Goal: Task Accomplishment & Management: Manage account settings

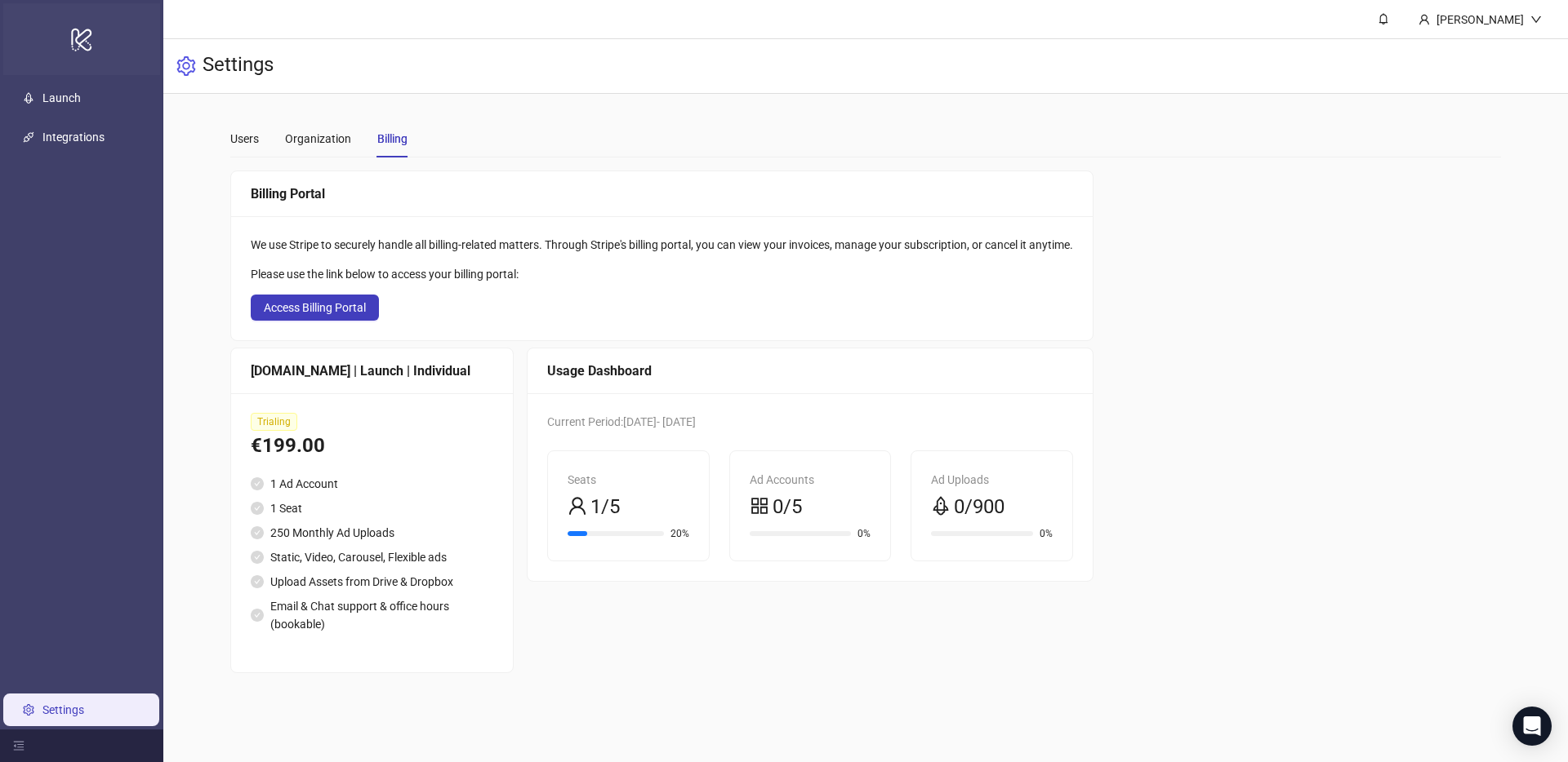
click at [79, 58] on icon "logo/logo-mobile" at bounding box center [81, 39] width 22 height 39
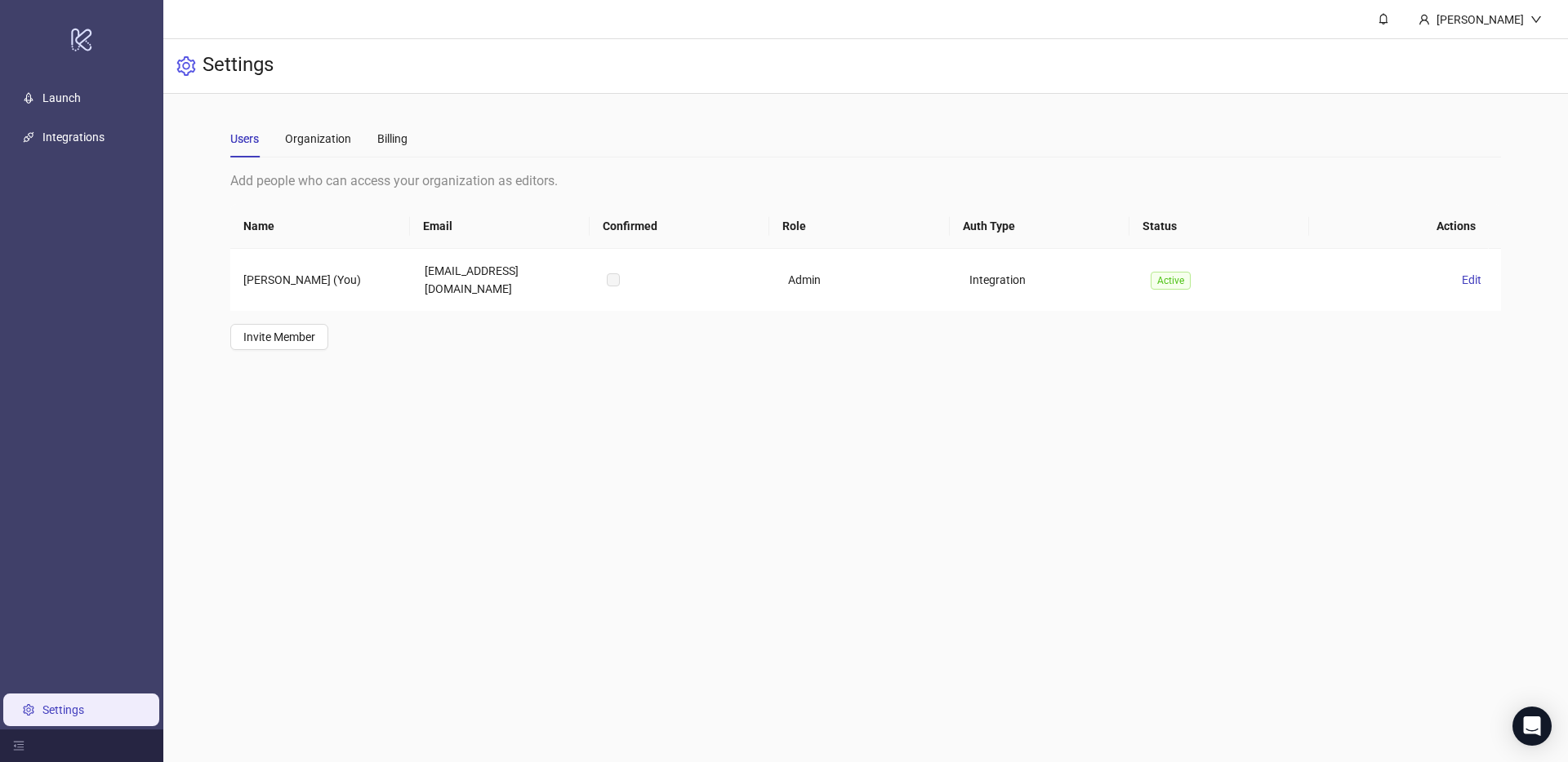
click at [55, 116] on ul "Launch Integrations Settings" at bounding box center [82, 404] width 163 height 652
click at [57, 102] on link "Launch" at bounding box center [61, 98] width 39 height 13
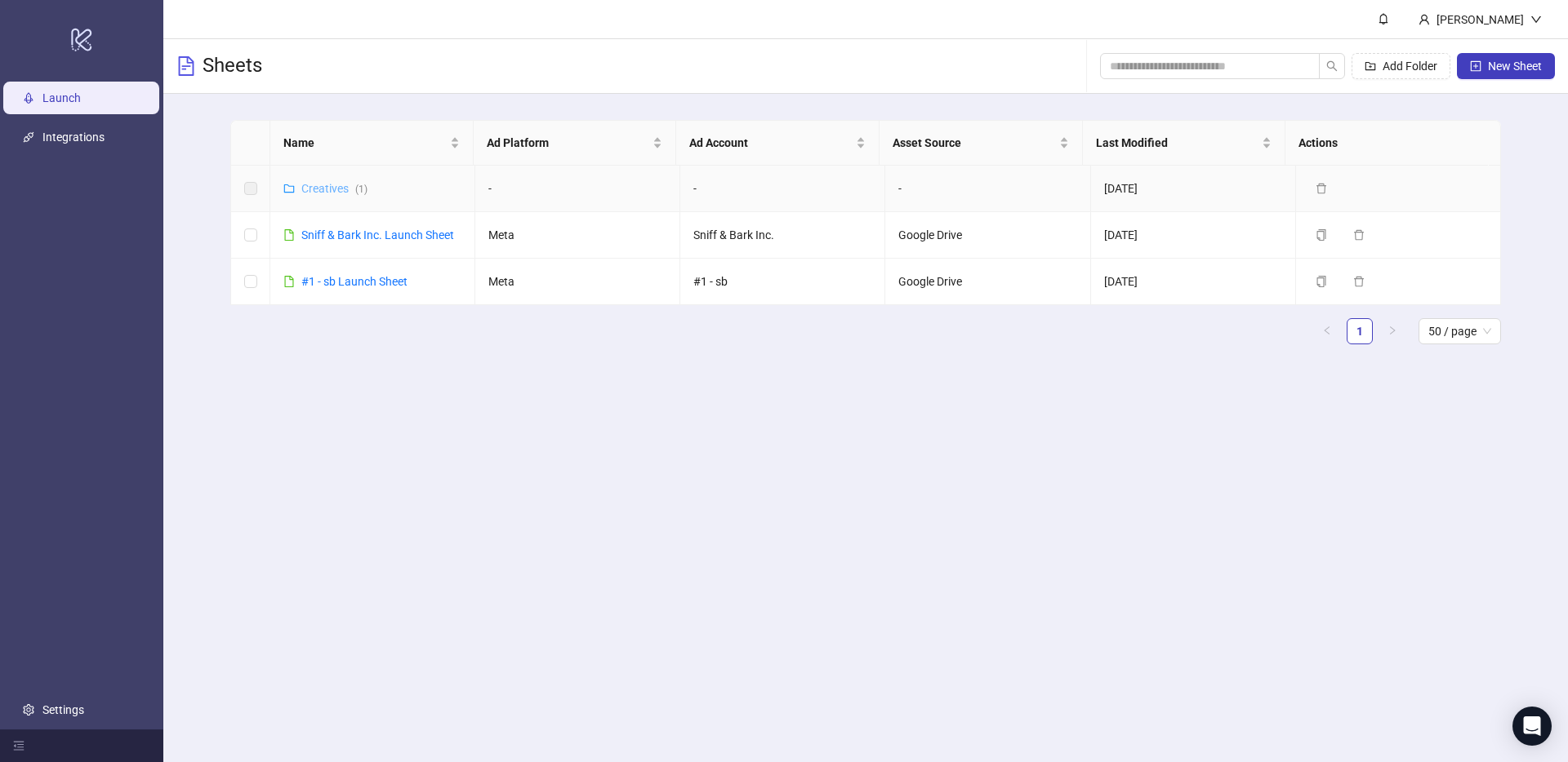
click at [330, 188] on link "Creatives ( 1 )" at bounding box center [335, 188] width 66 height 13
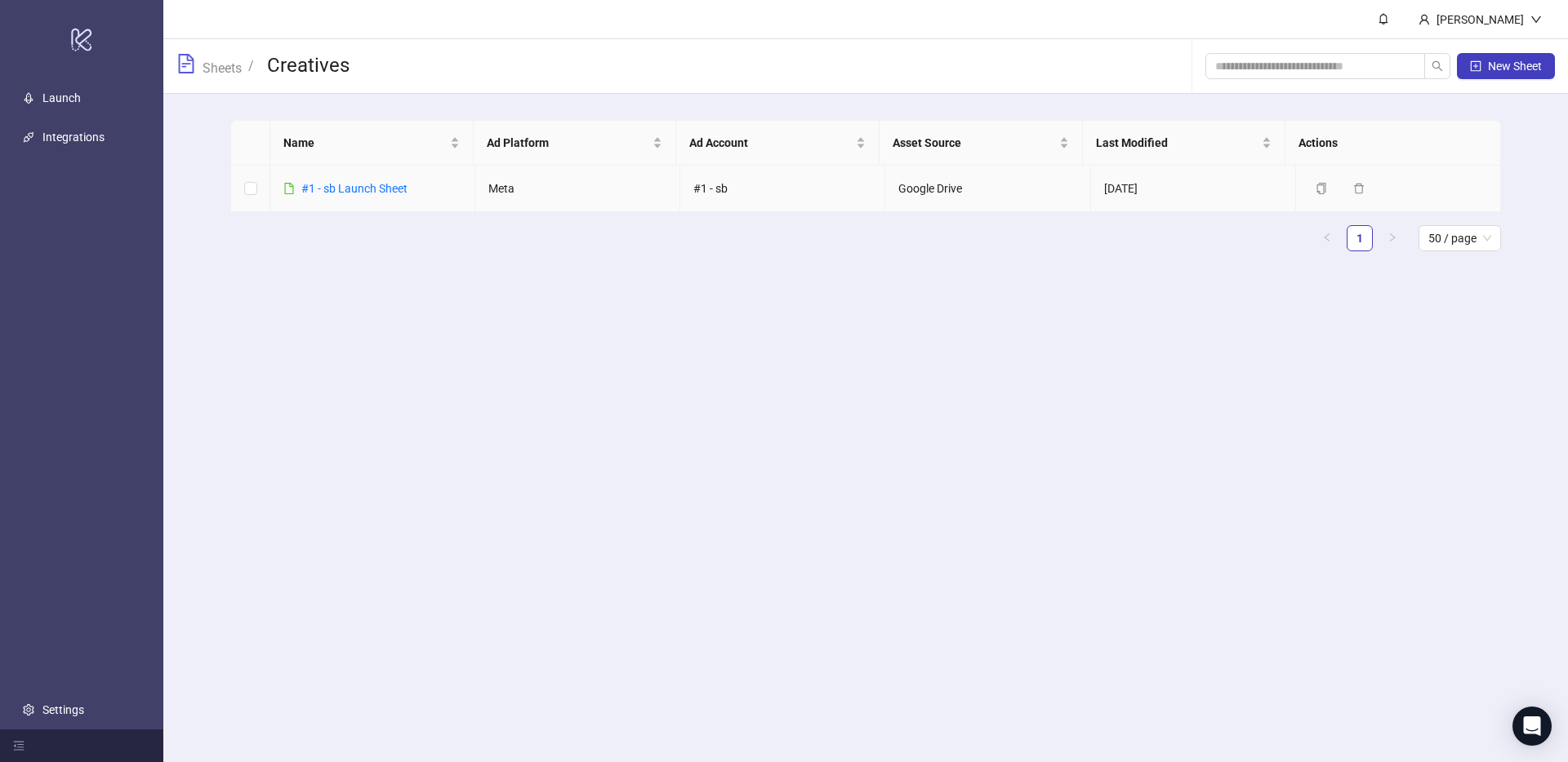
click at [330, 188] on link "#1 - sb Launch Sheet" at bounding box center [355, 188] width 106 height 13
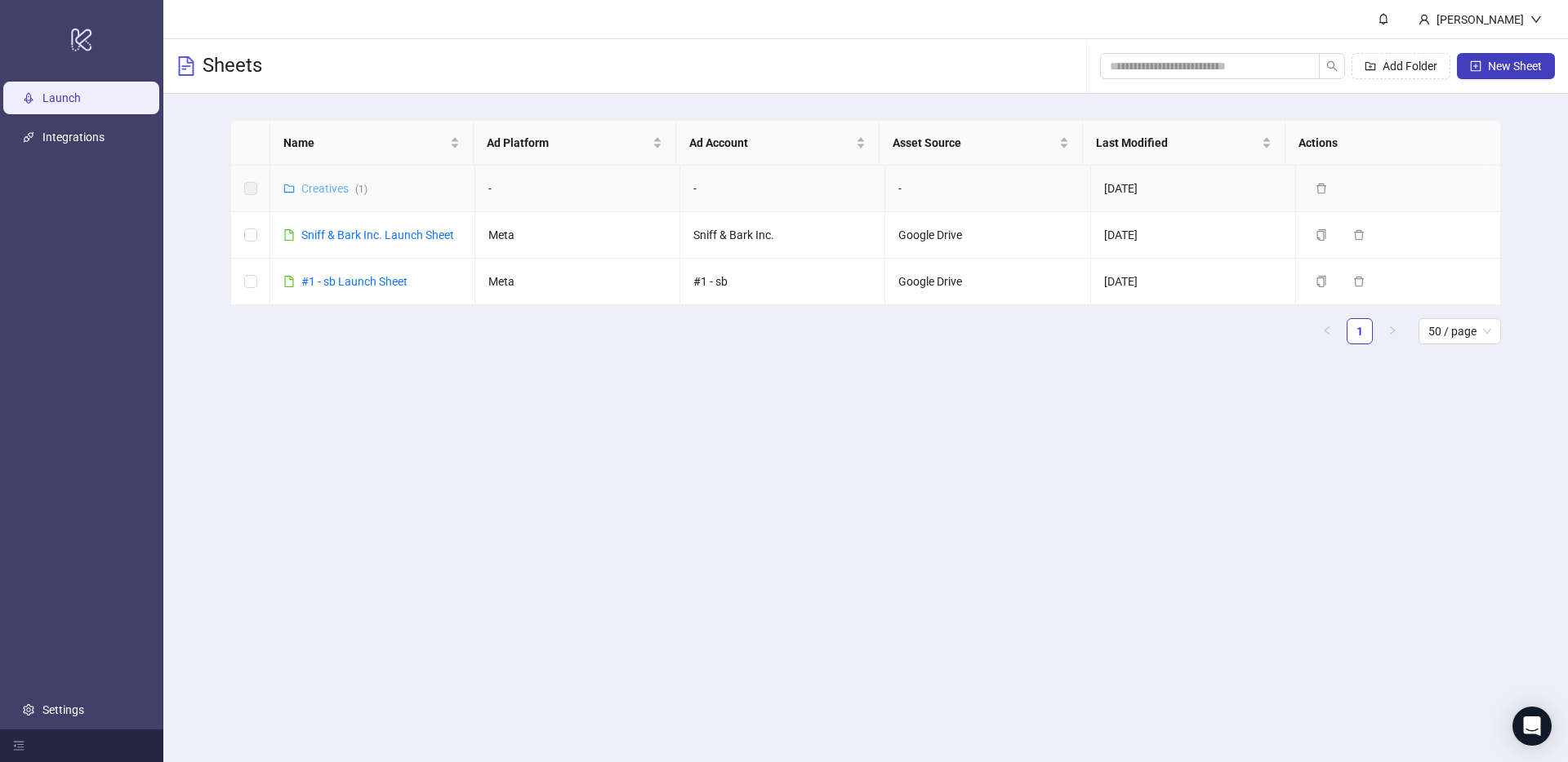
click at [335, 185] on link "Creatives ( 1 )" at bounding box center [335, 188] width 66 height 13
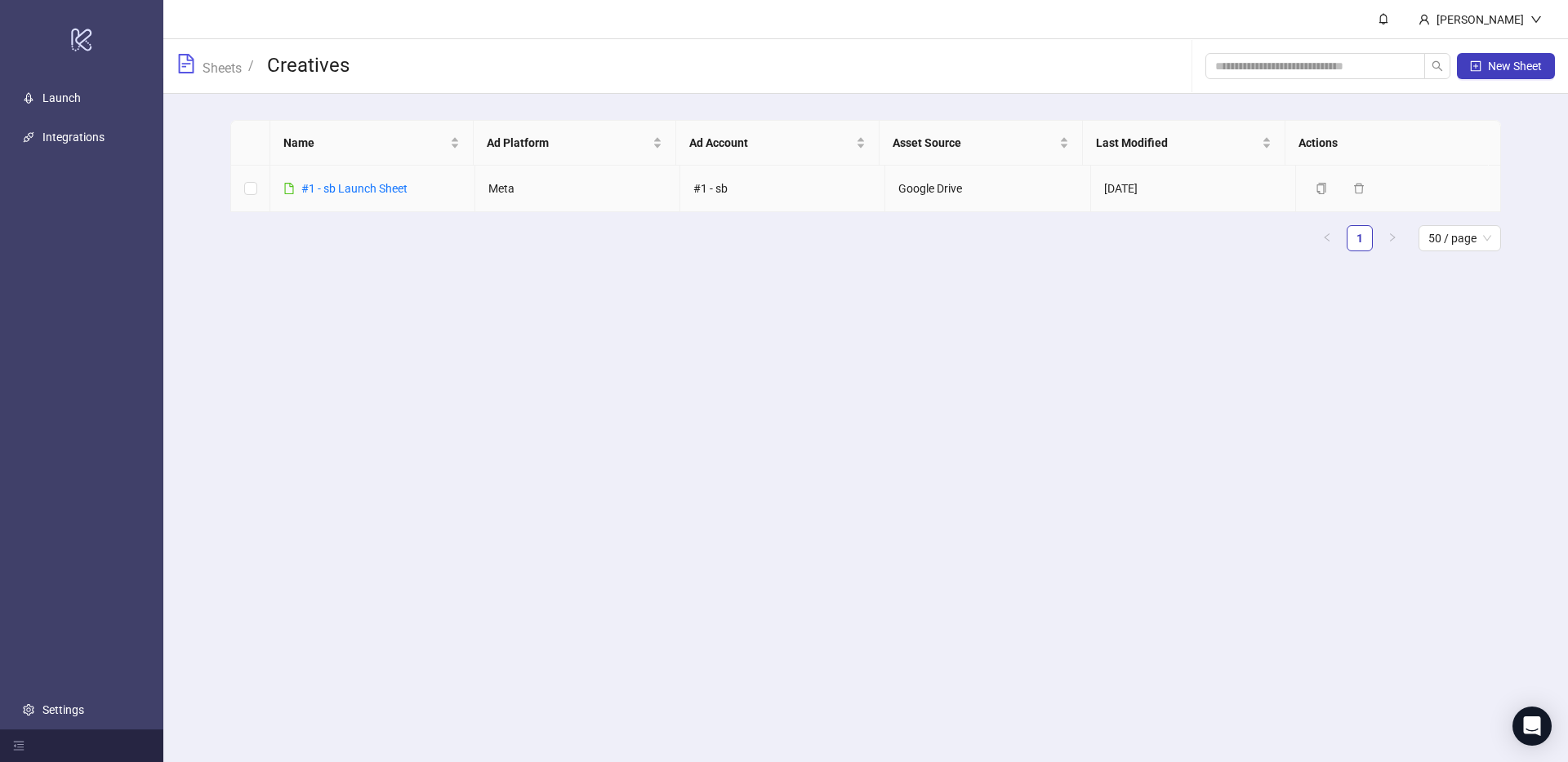
click at [335, 185] on link "#1 - sb Launch Sheet" at bounding box center [355, 188] width 106 height 13
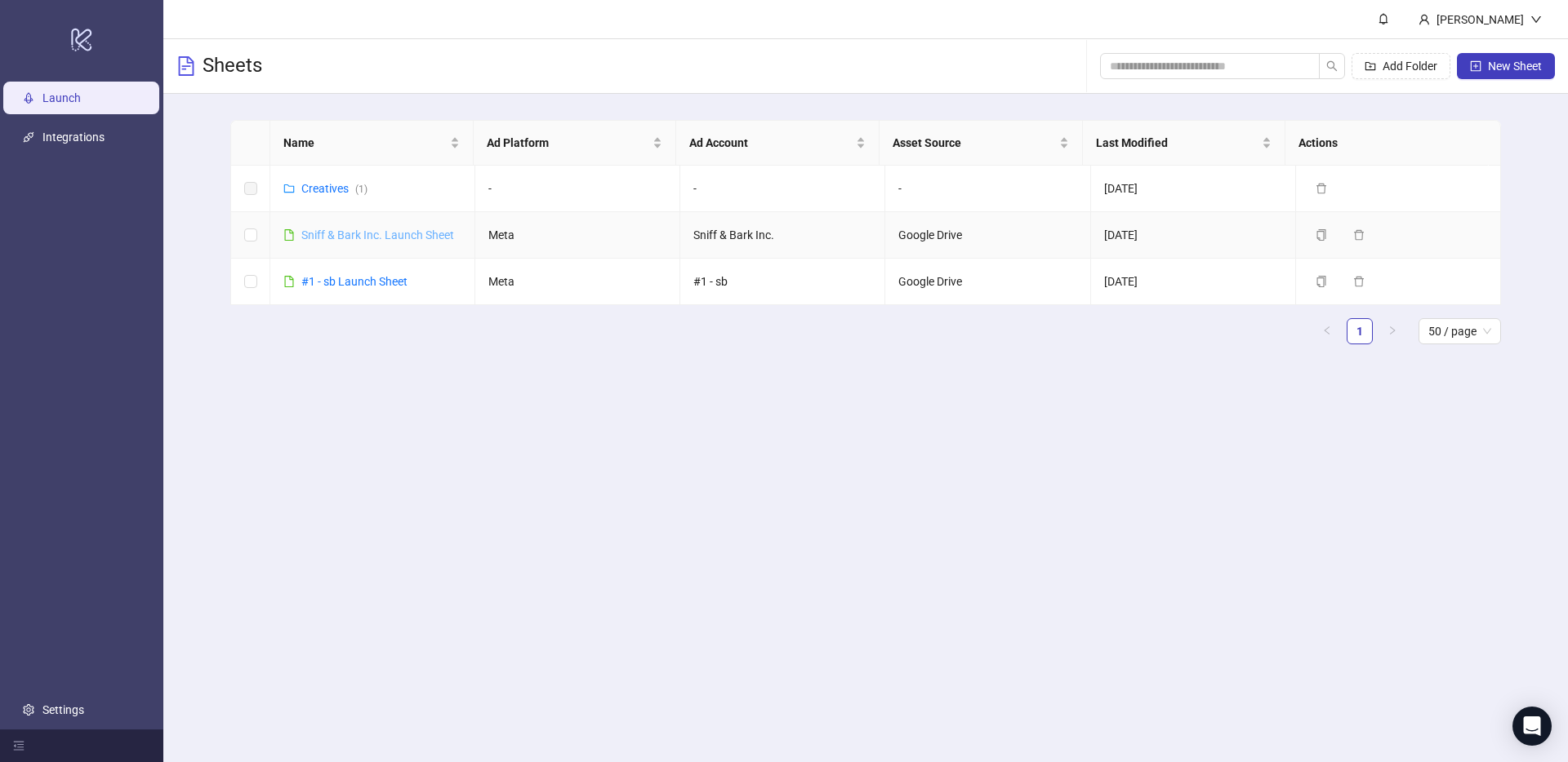
click at [356, 235] on link "Sniff & Bark Inc. Launch Sheet" at bounding box center [378, 235] width 153 height 13
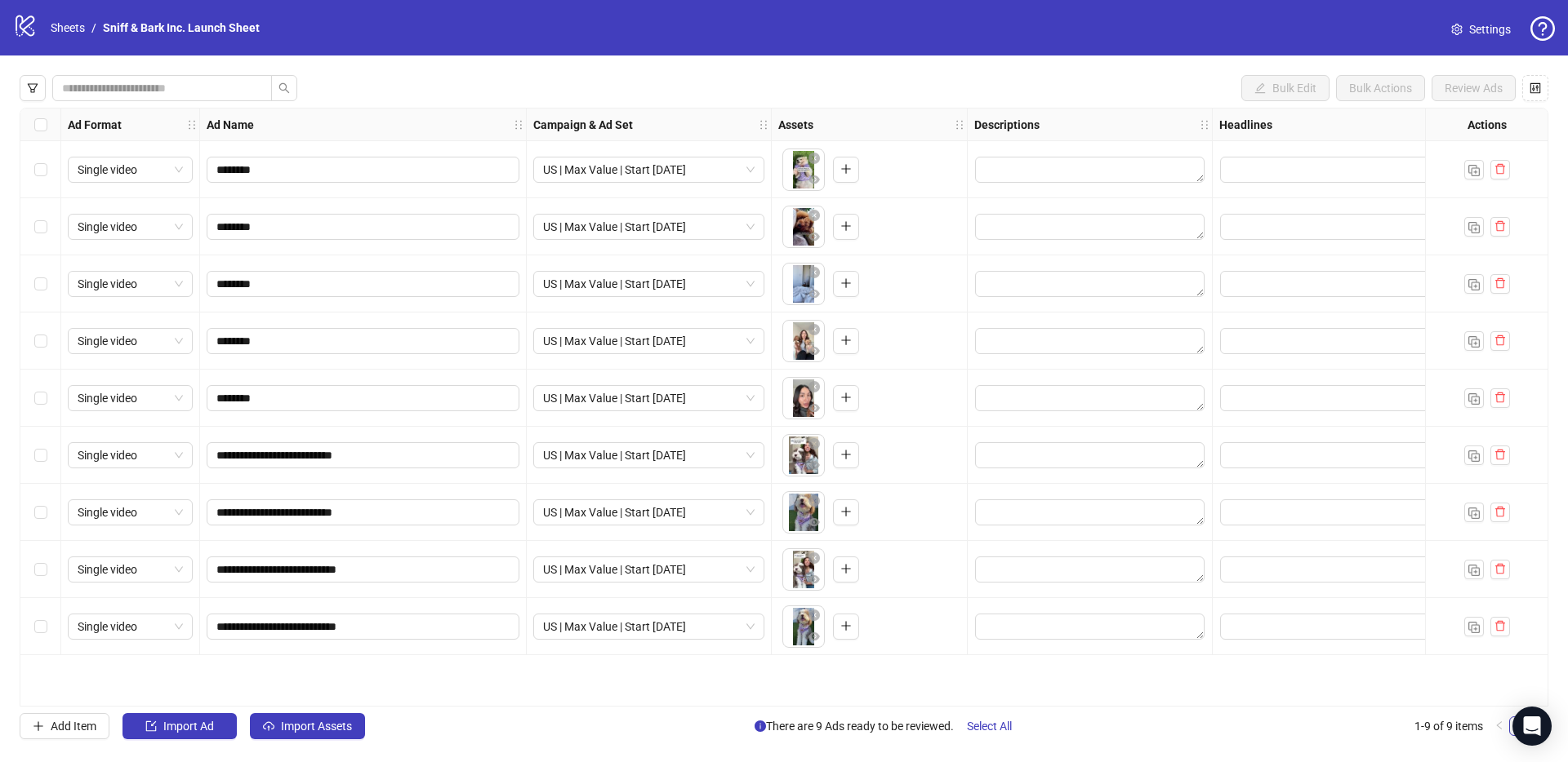
click at [1469, 33] on span "Settings" at bounding box center [1490, 30] width 41 height 18
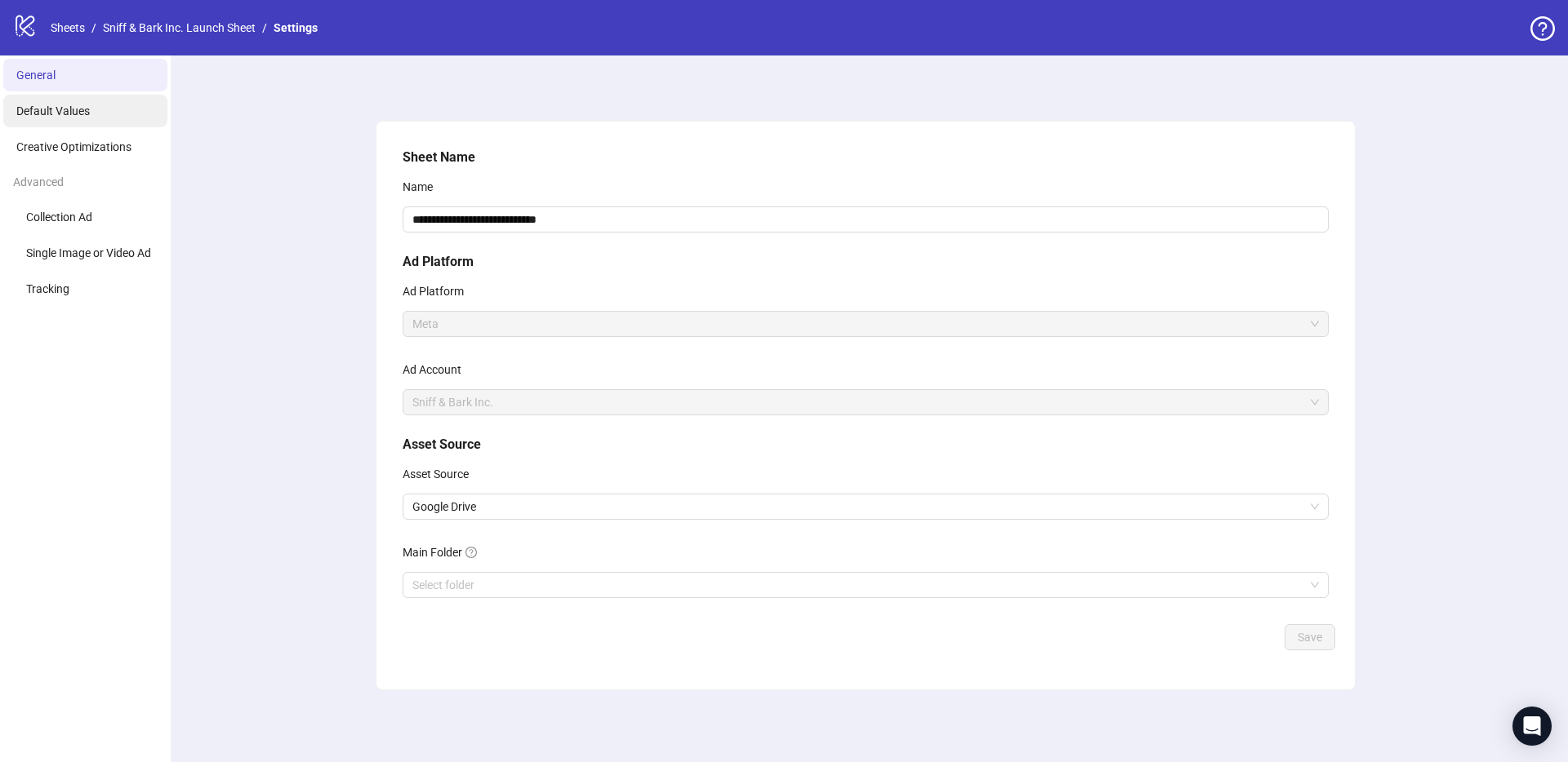
click at [71, 115] on span "Default Values" at bounding box center [53, 110] width 74 height 13
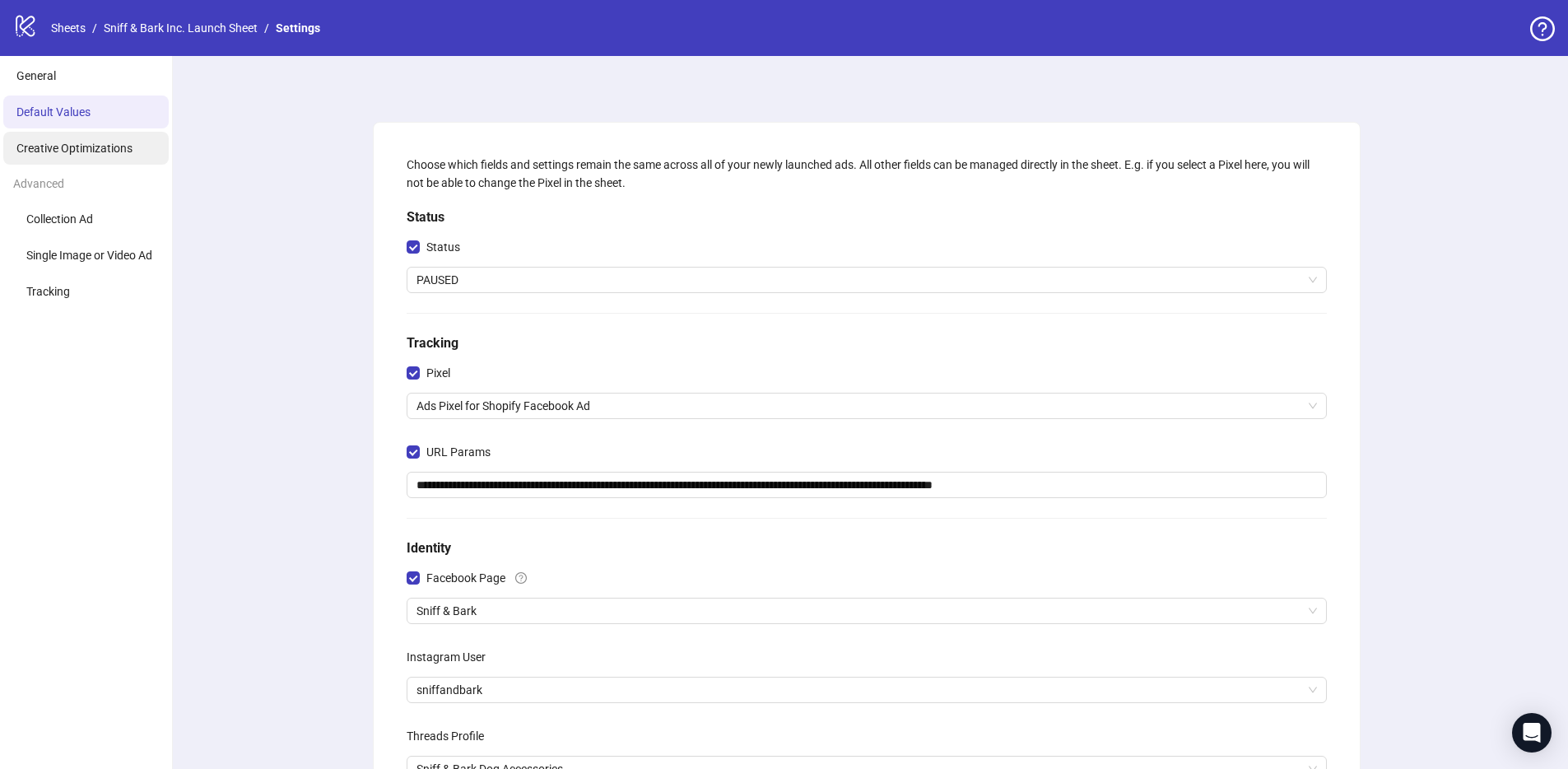
click at [25, 131] on li "Creative Optimizations" at bounding box center [86, 148] width 166 height 33
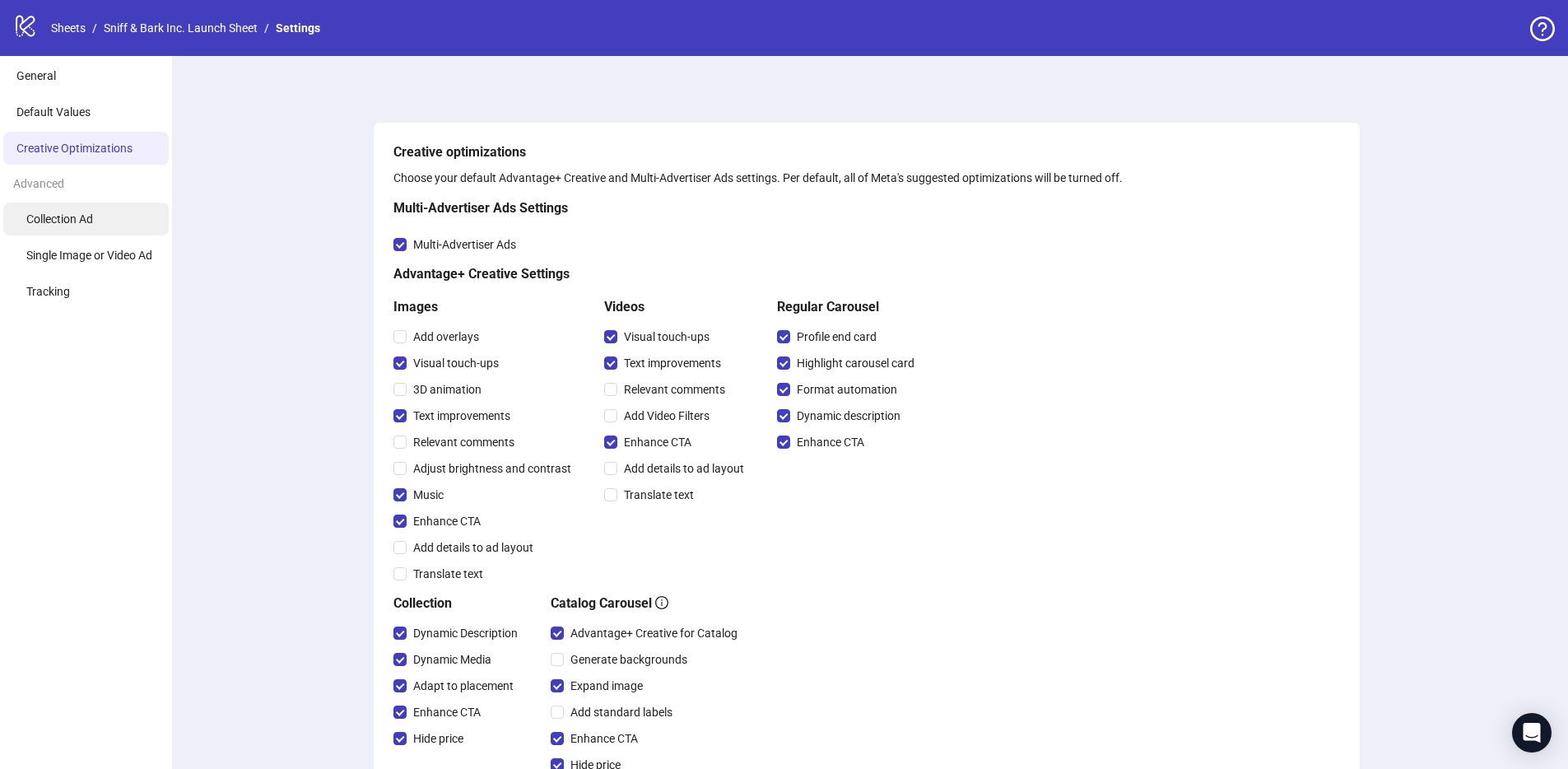
click at [39, 204] on li "Collection Ad" at bounding box center [86, 219] width 166 height 33
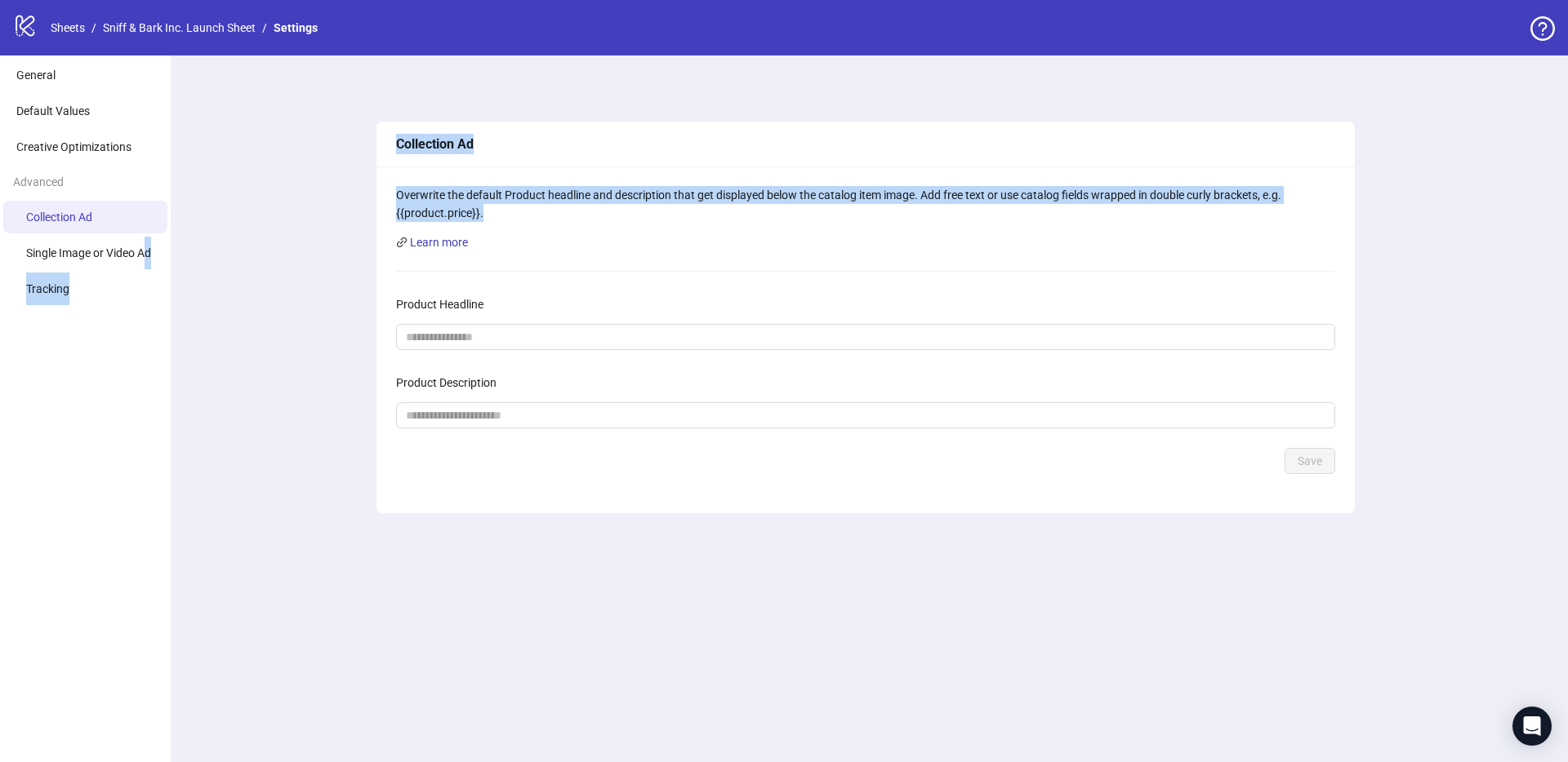
drag, startPoint x: 149, startPoint y: 259, endPoint x: 201, endPoint y: 236, distance: 56.9
click at [201, 236] on div "General Default Values Creative Optimizations Advanced Collection Ad Single Ima…" at bounding box center [784, 409] width 1568 height 707
click at [201, 236] on div "Collection Ad Overwrite the default Product headline and description that get d…" at bounding box center [866, 409] width 1405 height 707
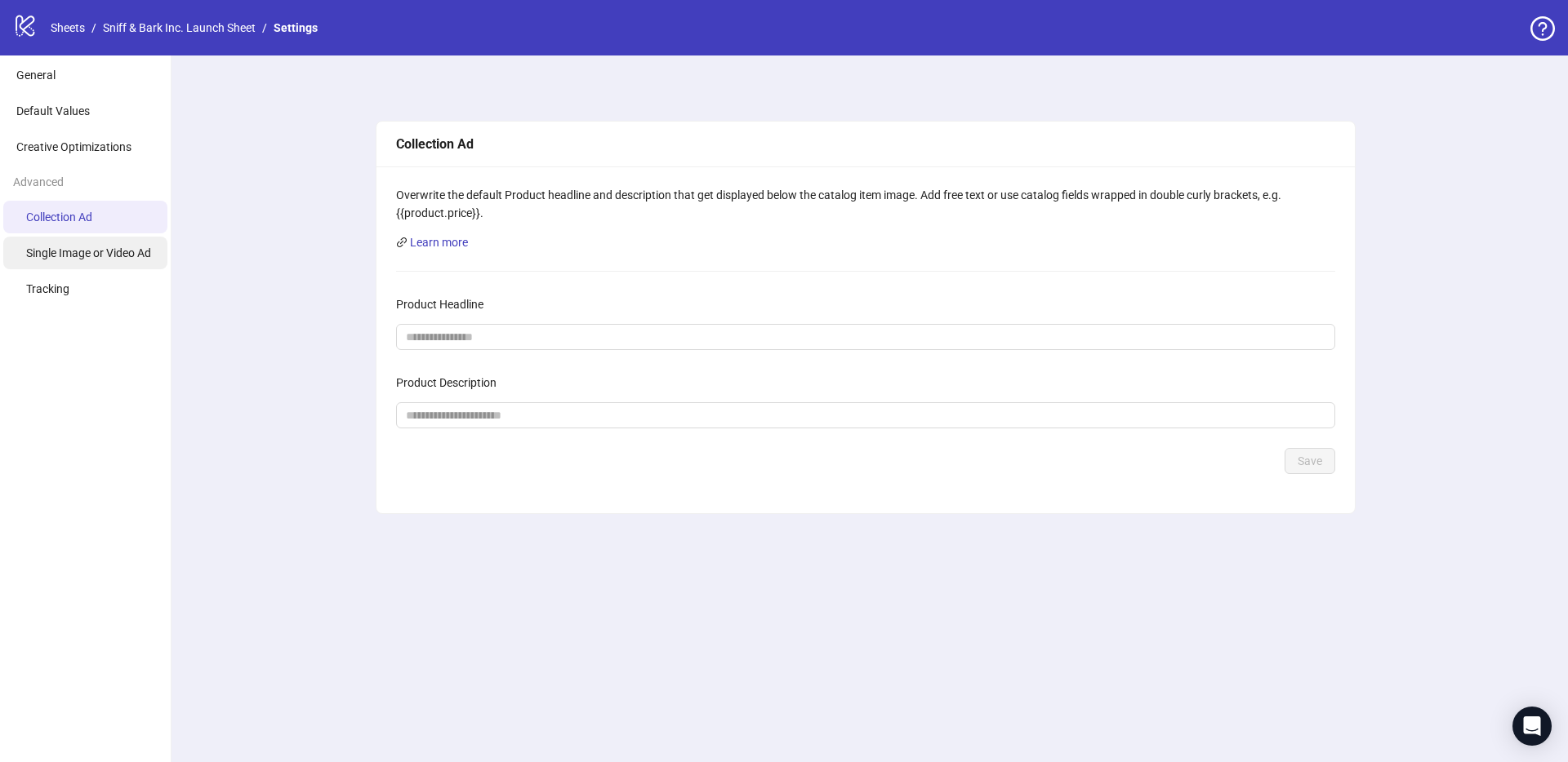
click at [116, 244] on li "Single Image or Video Ad" at bounding box center [85, 253] width 164 height 32
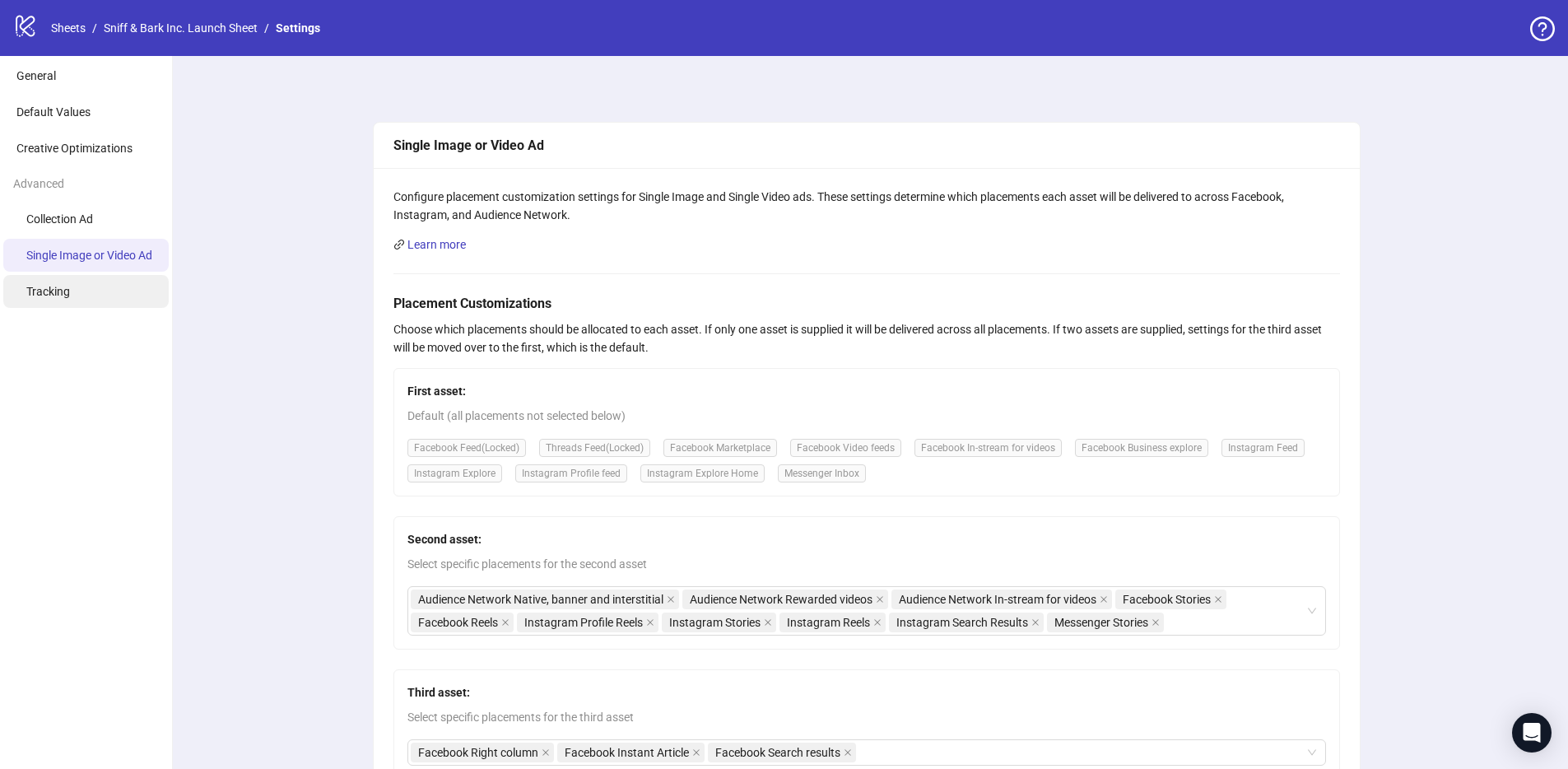
click at [95, 288] on li "Tracking" at bounding box center [86, 292] width 166 height 33
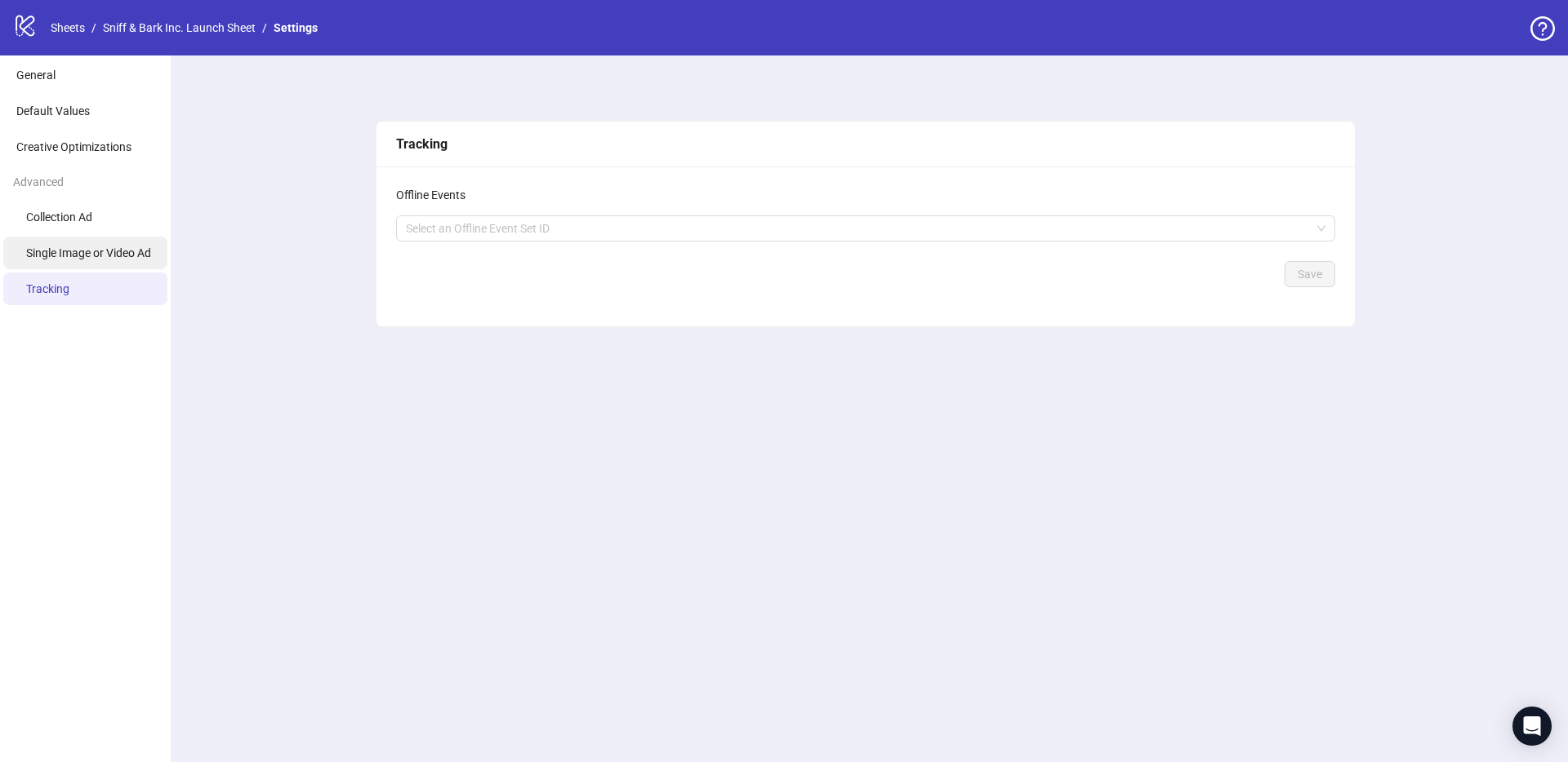
click at [92, 256] on span "Single Image or Video Ad" at bounding box center [88, 253] width 125 height 13
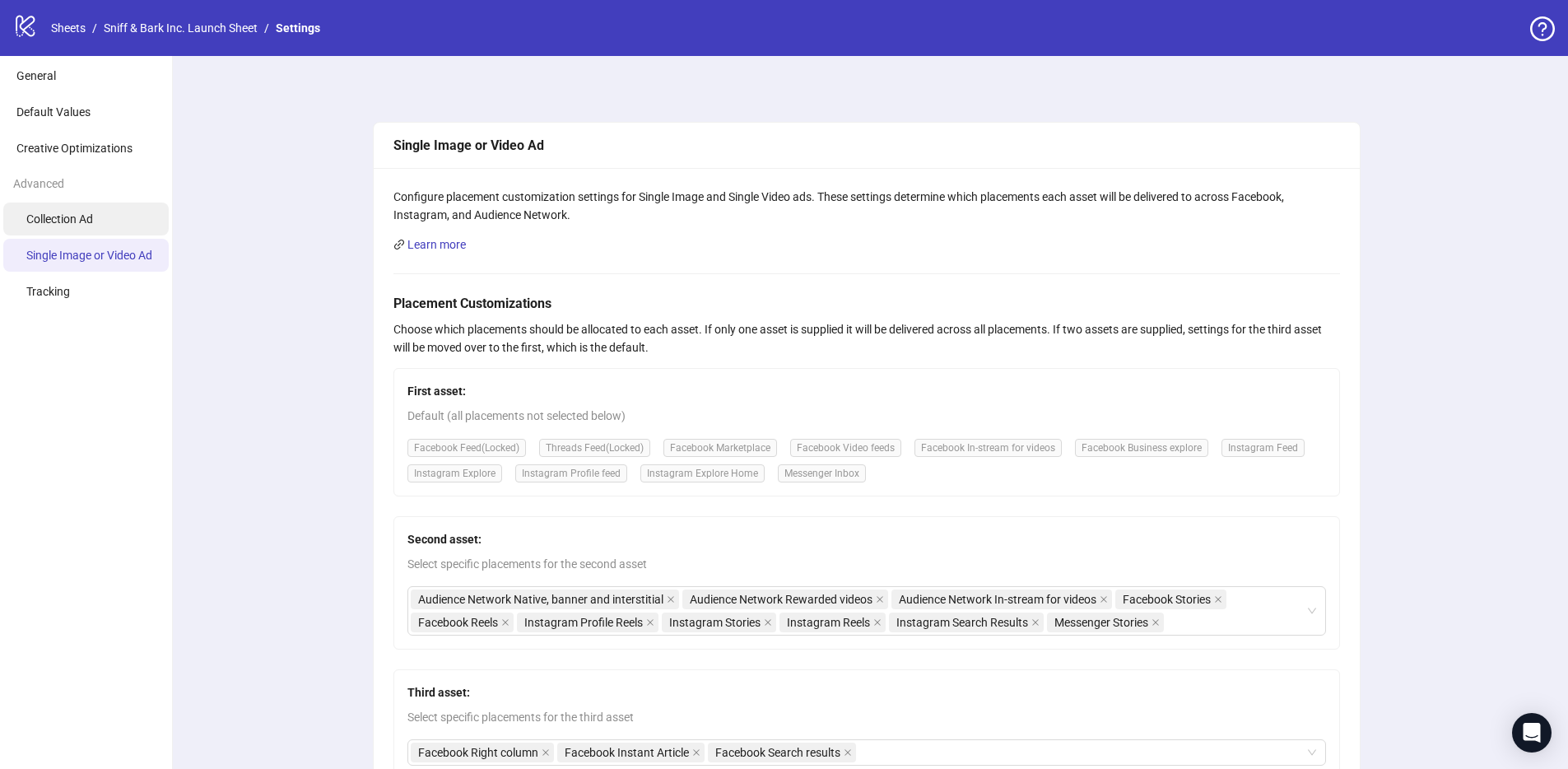
click at [95, 217] on li "Collection Ad" at bounding box center [86, 219] width 166 height 33
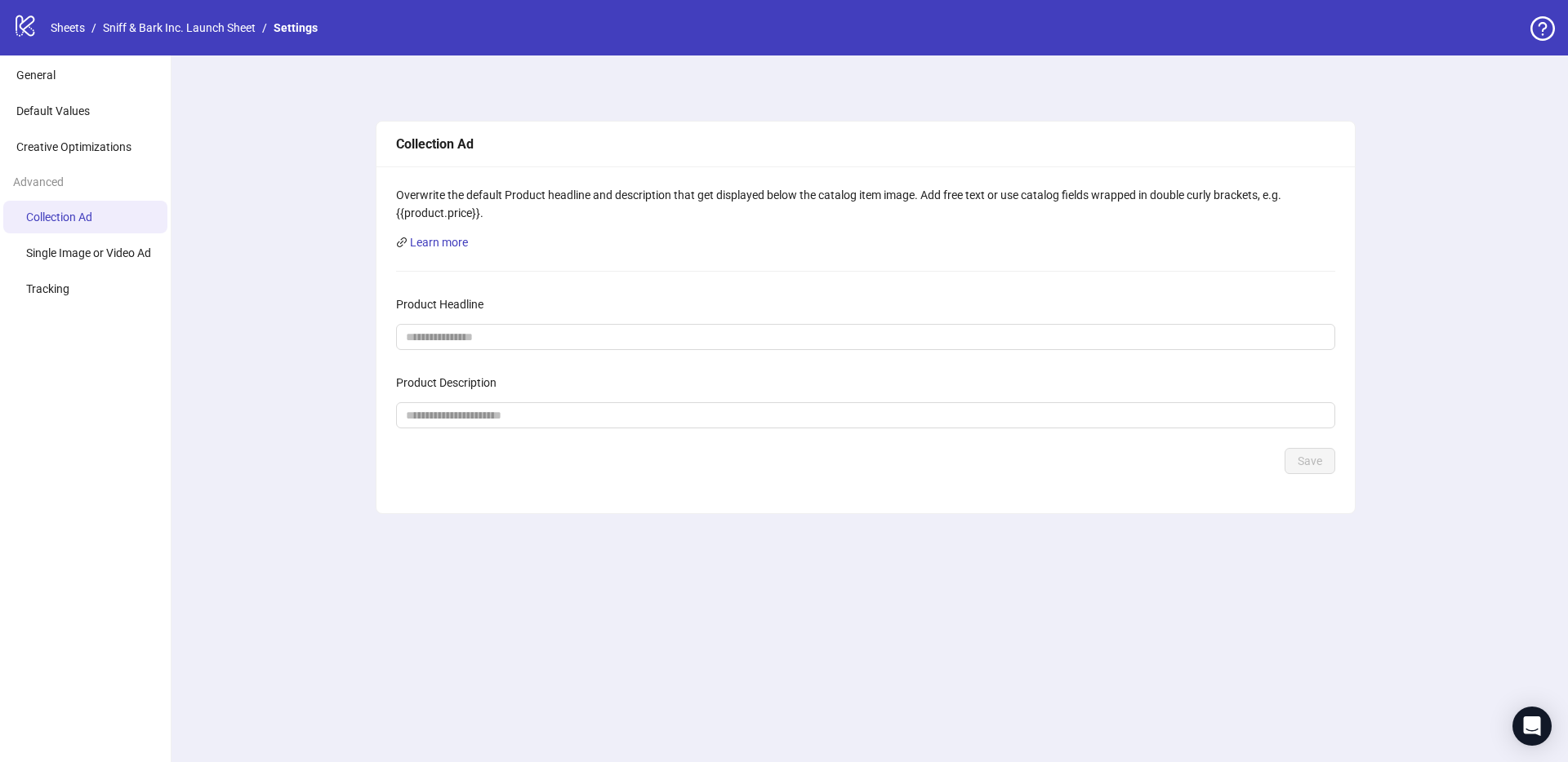
click at [89, 169] on div "Advanced" at bounding box center [85, 182] width 171 height 31
click at [101, 139] on li "Creative Optimizations" at bounding box center [85, 146] width 164 height 32
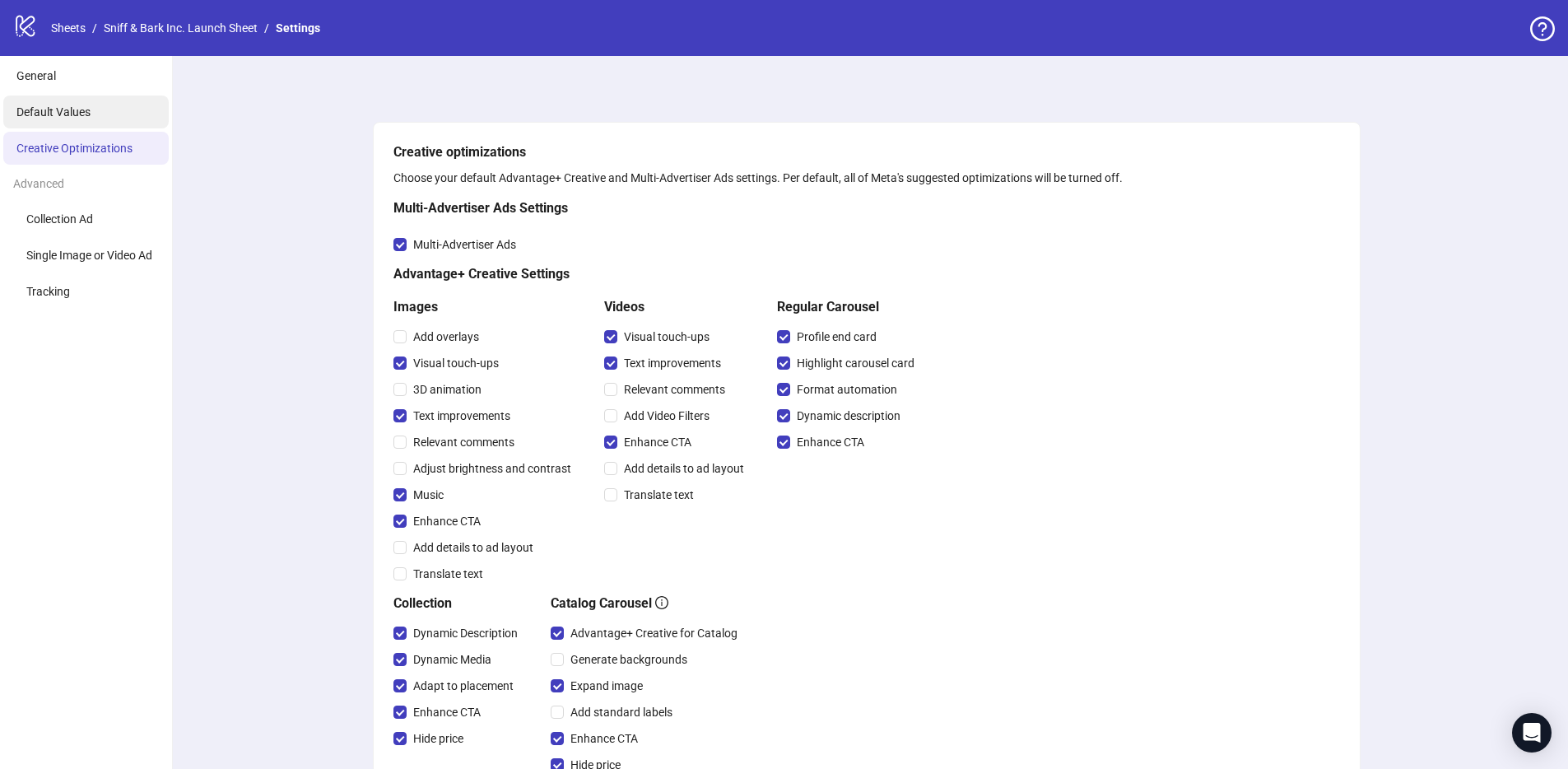
click at [102, 113] on li "Default Values" at bounding box center [86, 111] width 166 height 33
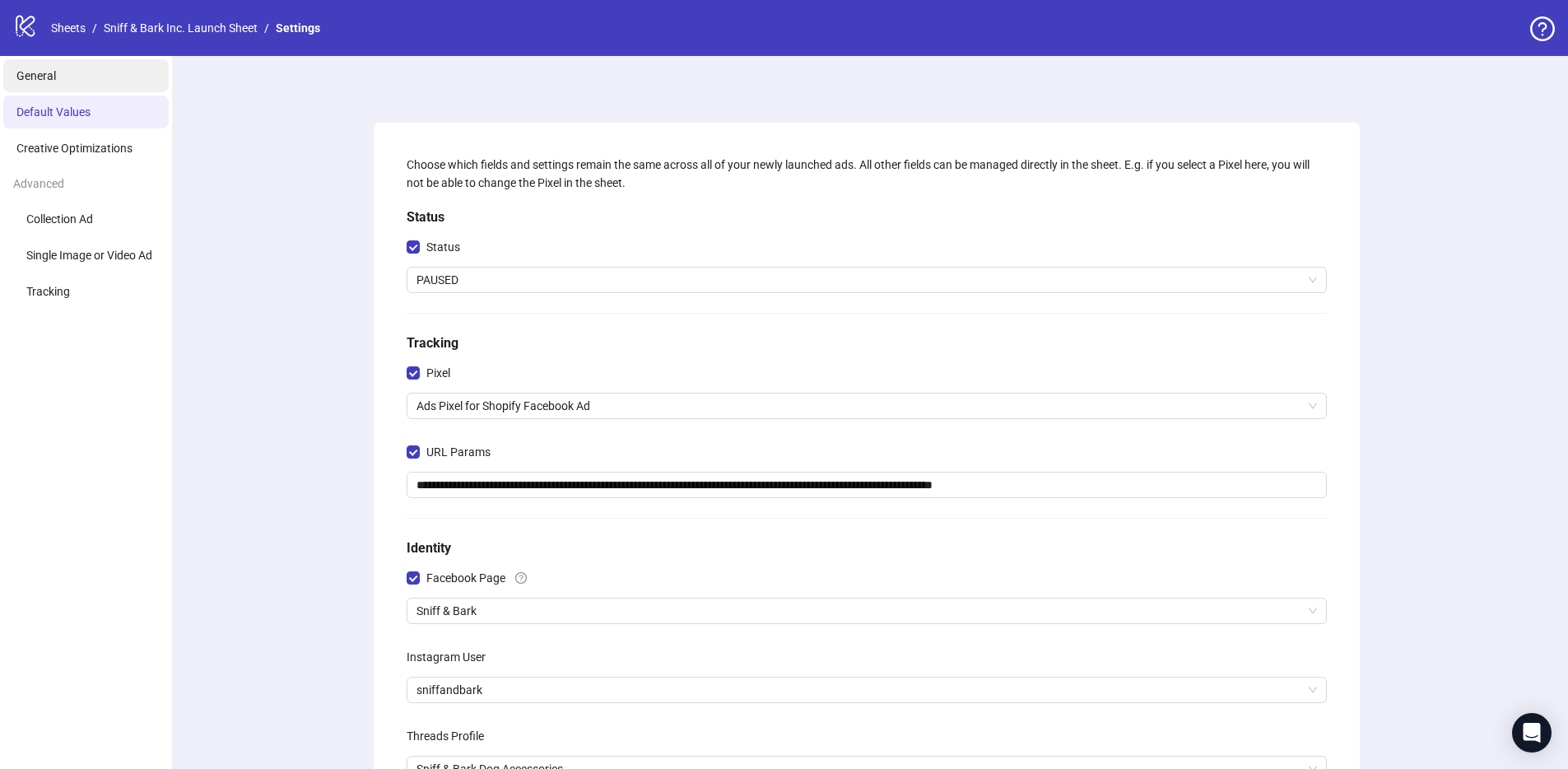
click at [98, 89] on li "General" at bounding box center [86, 75] width 166 height 33
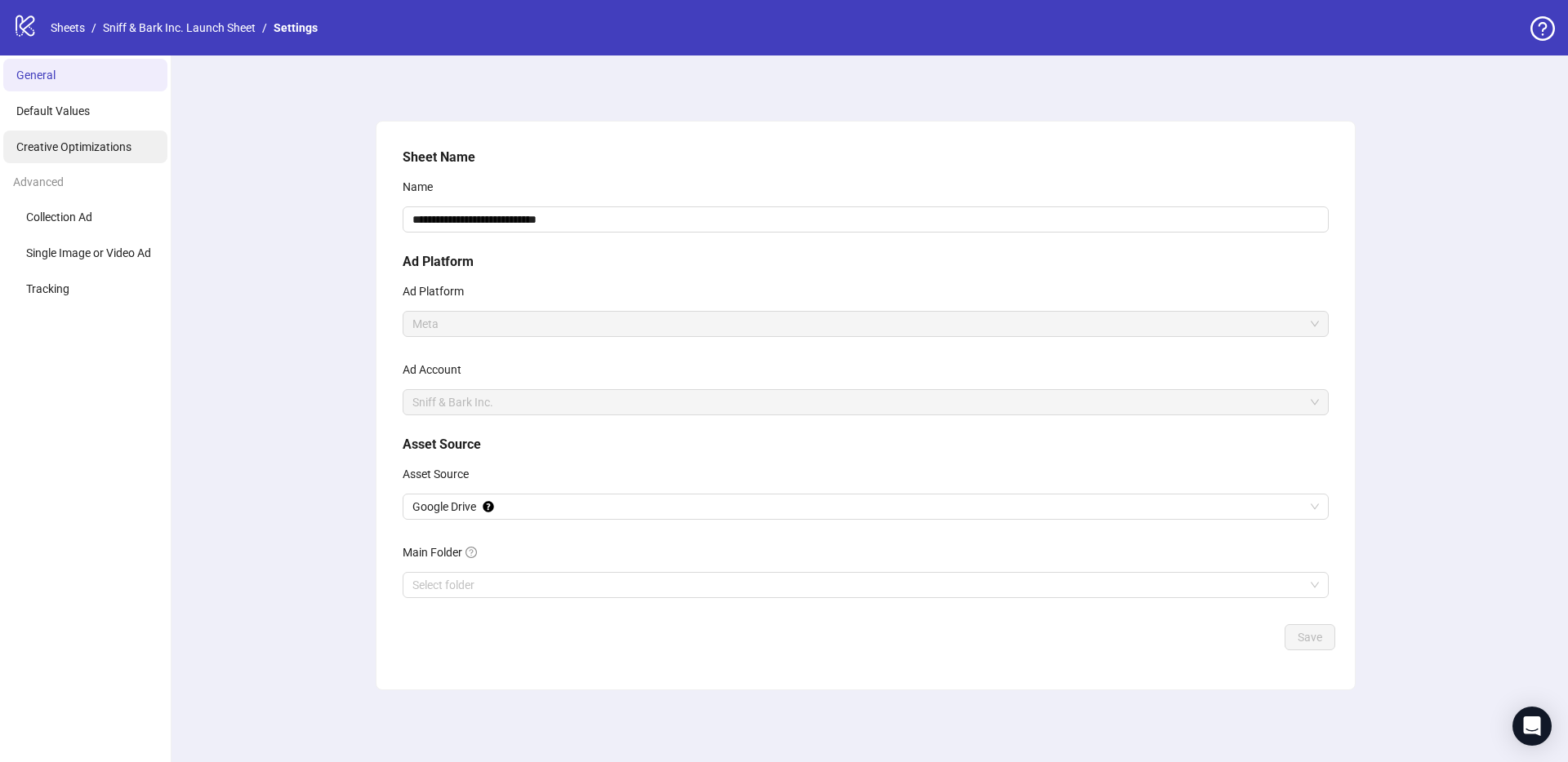
click at [92, 162] on li "Creative Optimizations" at bounding box center [85, 146] width 164 height 32
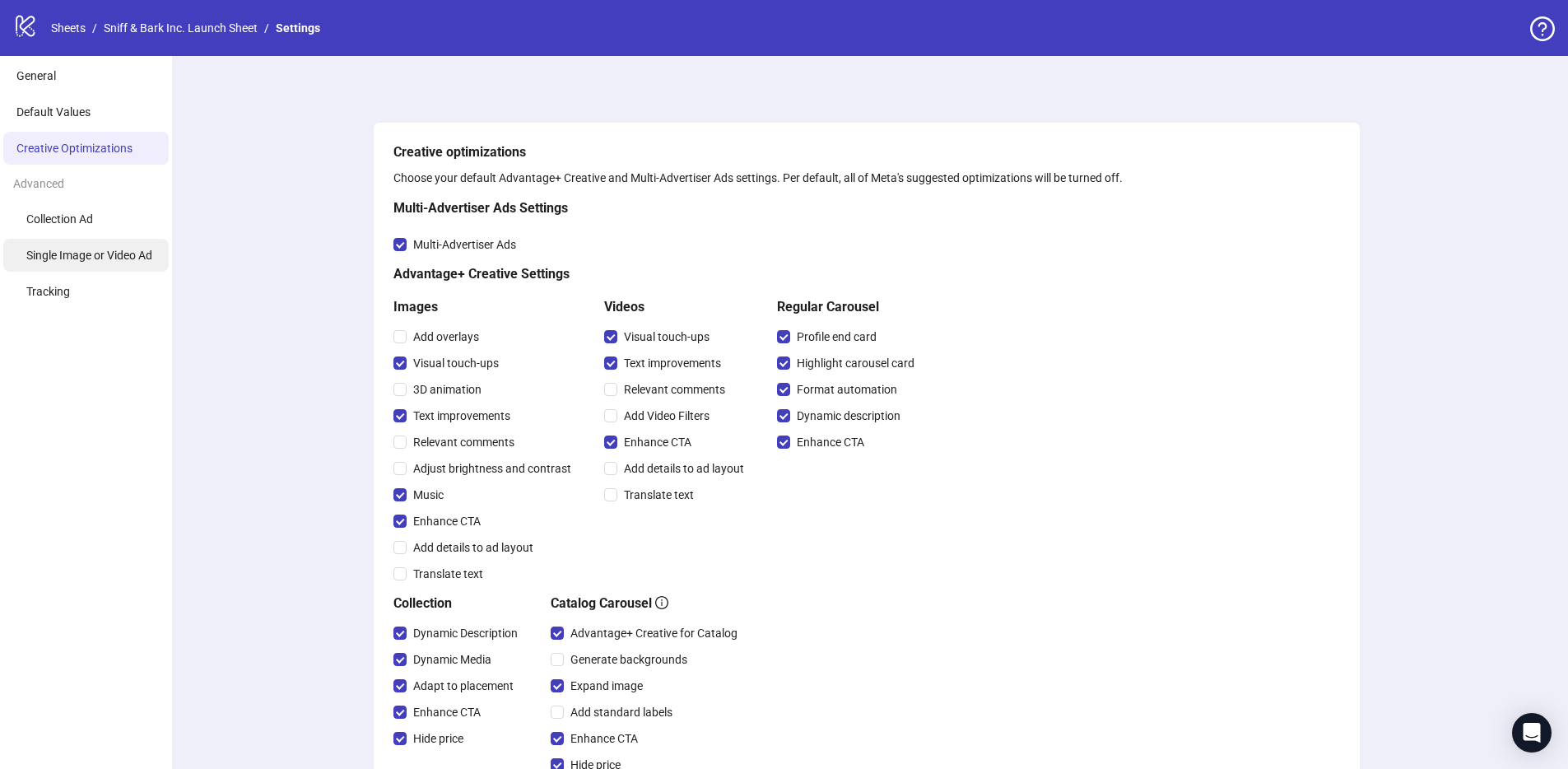
click at [82, 256] on span "Single Image or Video Ad" at bounding box center [89, 255] width 126 height 14
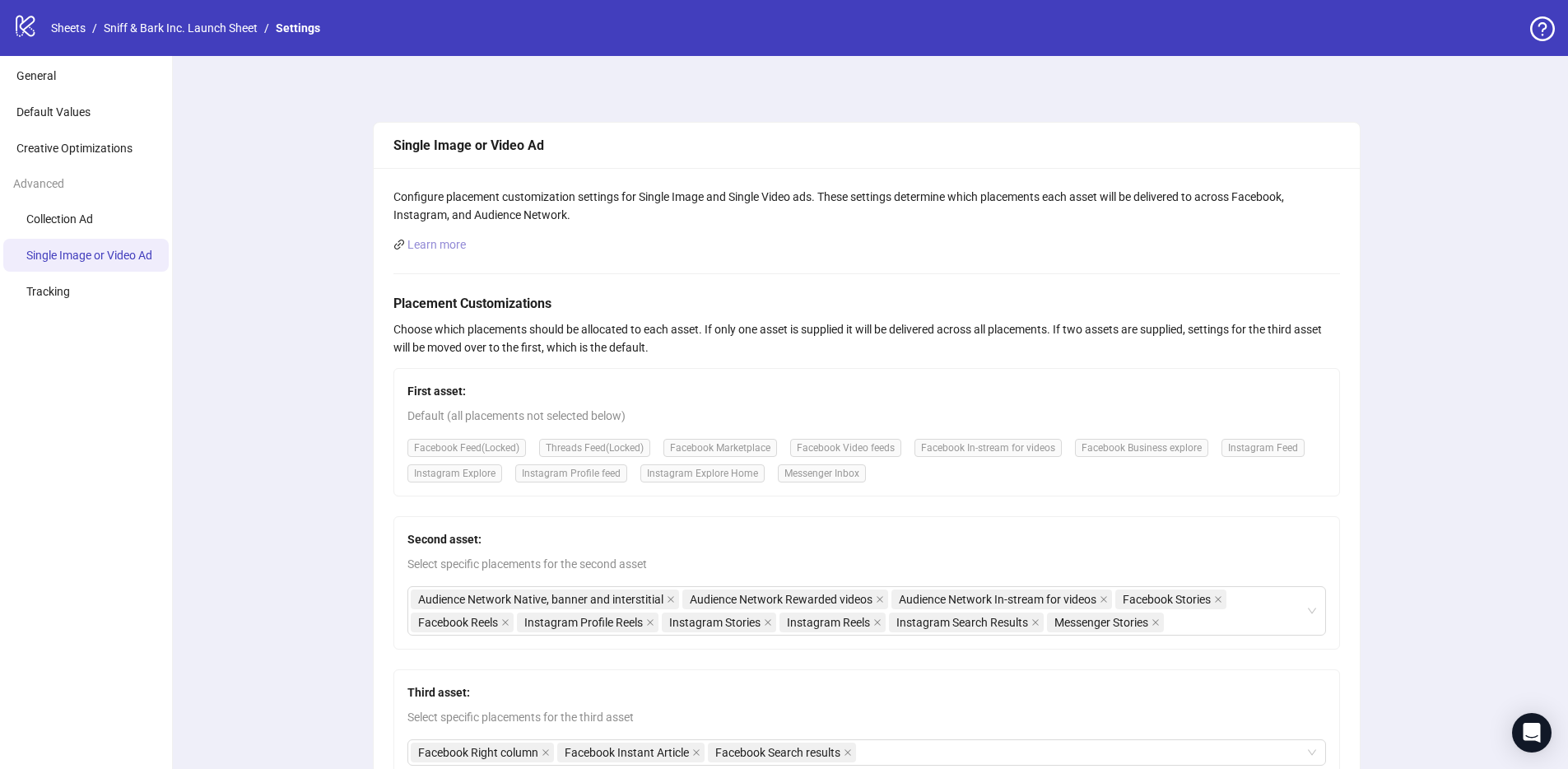
click at [435, 245] on link "Learn more" at bounding box center [436, 245] width 59 height 14
